Goal: Find specific page/section: Find specific page/section

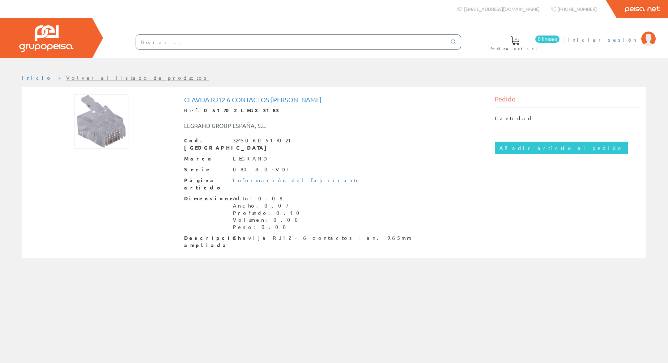
click at [627, 39] on span "Iniciar sesión" at bounding box center [603, 39] width 70 height 7
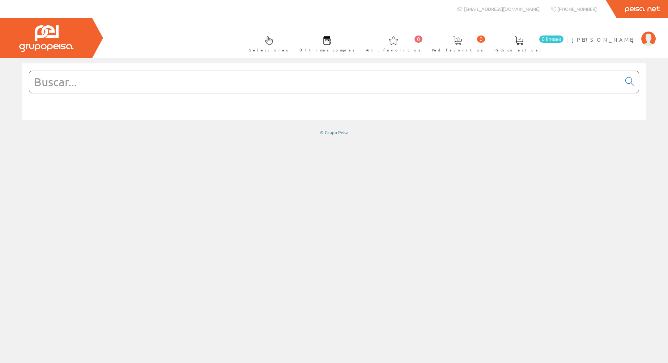
click at [194, 84] on input "text" at bounding box center [325, 82] width 592 height 22
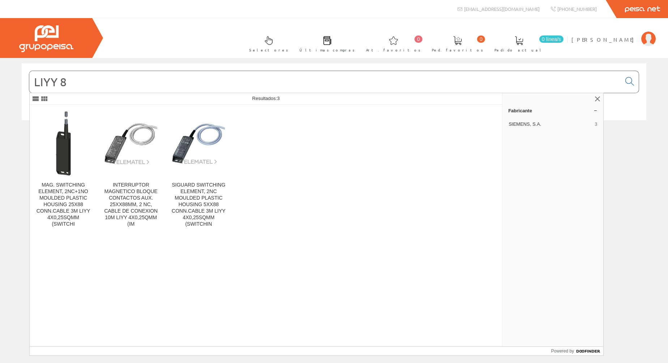
type input "LIYY 8"
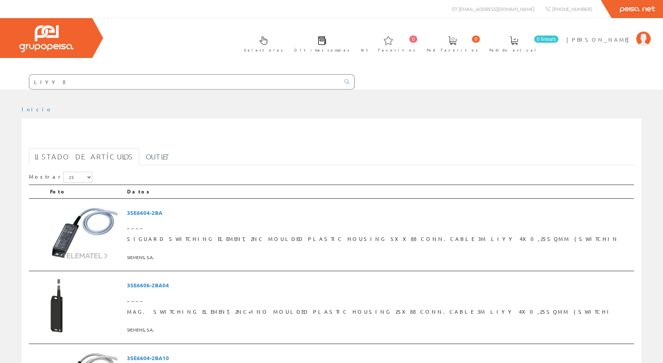
click at [54, 75] on input "LIYY 8" at bounding box center [184, 82] width 311 height 14
type input "LIYY"
drag, startPoint x: 58, startPoint y: 80, endPoint x: 27, endPoint y: 85, distance: 31.8
click at [27, 85] on form "LIYY" at bounding box center [177, 81] width 355 height 15
paste input "H05VVF8G1"
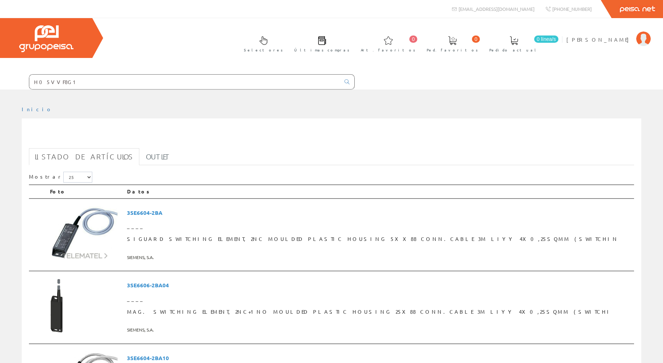
type input "H05VVF8G1"
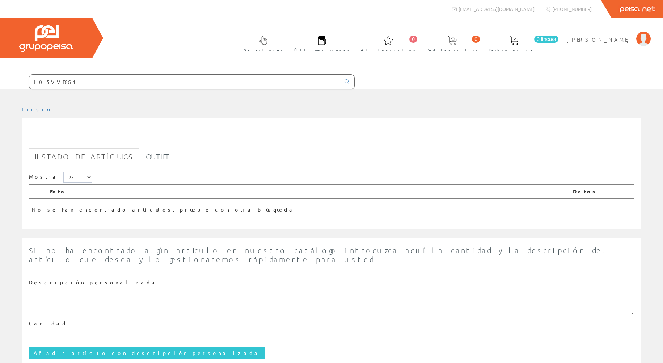
scroll to position [21, 0]
